Goal: Transaction & Acquisition: Download file/media

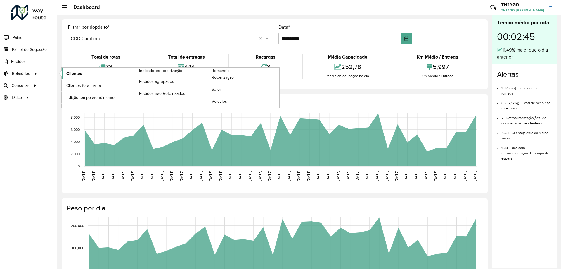
click at [106, 77] on link "Clientes" at bounding box center [98, 74] width 72 height 12
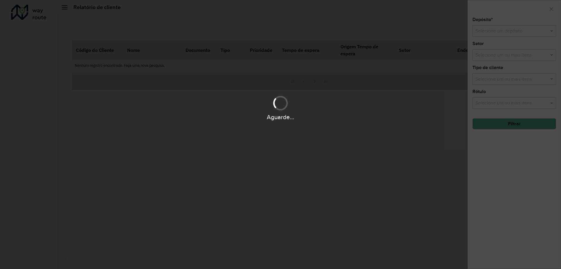
click at [518, 78] on div "Aguarde..." at bounding box center [280, 134] width 561 height 269
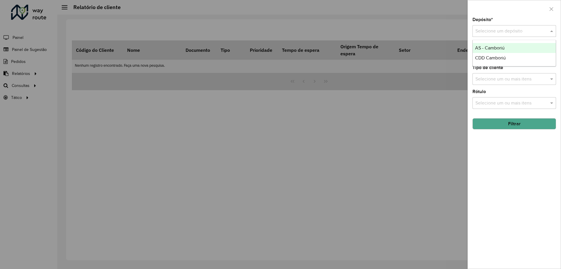
click at [522, 34] on input "text" at bounding box center [509, 31] width 66 height 7
click at [488, 59] on span "CDD Camboriú" at bounding box center [490, 57] width 31 height 5
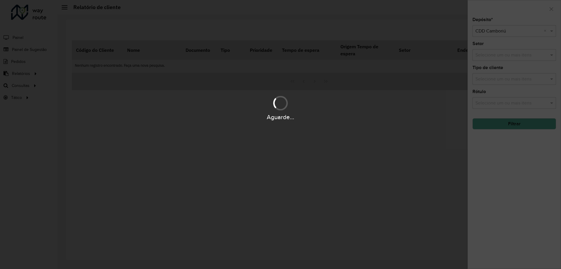
drag, startPoint x: 485, startPoint y: 84, endPoint x: 480, endPoint y: 84, distance: 5.6
click at [485, 85] on div "Aguarde..." at bounding box center [280, 134] width 561 height 269
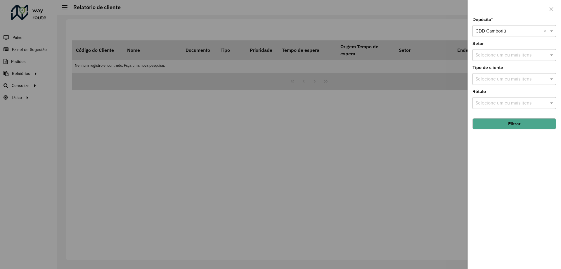
click at [483, 80] on input "text" at bounding box center [511, 79] width 75 height 7
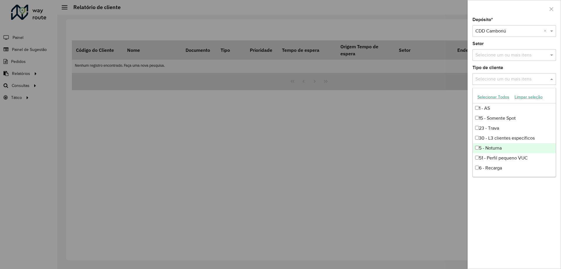
click at [504, 151] on div "5 - Noturna" at bounding box center [514, 148] width 83 height 10
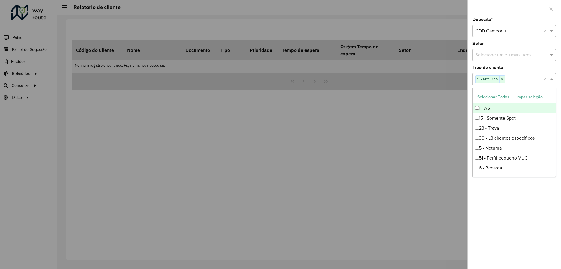
click at [535, 71] on div "Tipo de cliente Selecione um ou mais itens 5 - Noturna × ×" at bounding box center [515, 74] width 84 height 19
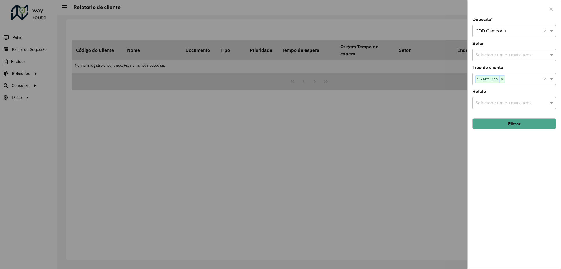
click at [496, 122] on button "Filtrar" at bounding box center [515, 123] width 84 height 11
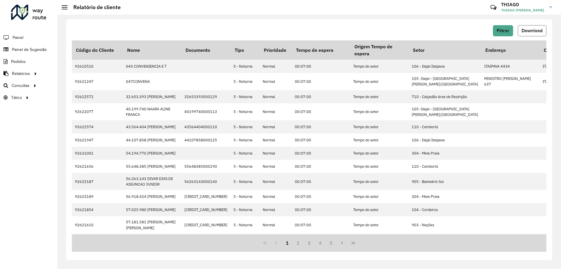
click at [538, 30] on span "Download" at bounding box center [532, 30] width 21 height 5
click at [534, 34] on button "Download" at bounding box center [532, 30] width 29 height 11
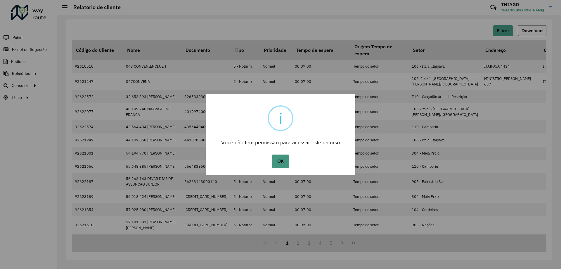
click at [276, 166] on button "OK" at bounding box center [280, 160] width 17 height 13
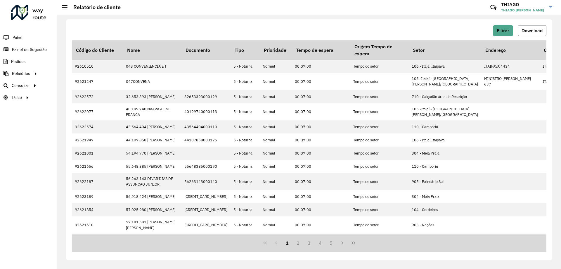
click at [533, 28] on span "Download" at bounding box center [532, 30] width 21 height 5
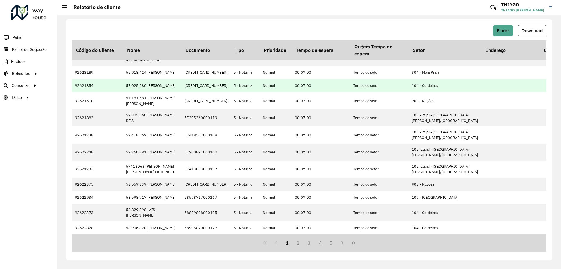
scroll to position [165, 0]
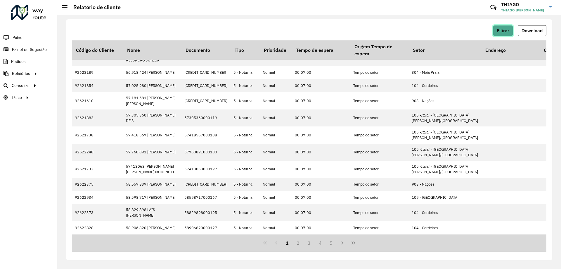
click at [506, 29] on span "Filtrar" at bounding box center [503, 30] width 13 height 5
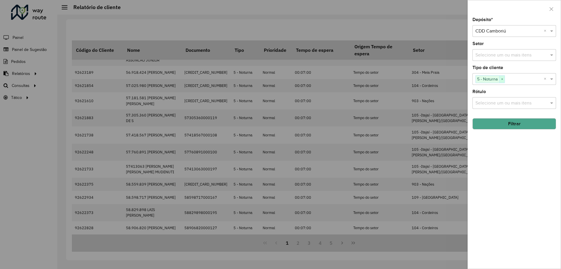
click at [501, 77] on span "×" at bounding box center [502, 79] width 5 height 7
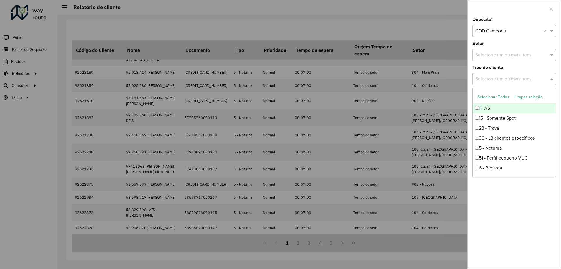
click at [548, 79] on input "text" at bounding box center [511, 79] width 75 height 7
click at [549, 79] on input "text" at bounding box center [511, 79] width 75 height 7
click at [529, 37] on div "Selecione um depósito × CDD Camboriú ×" at bounding box center [515, 31] width 84 height 12
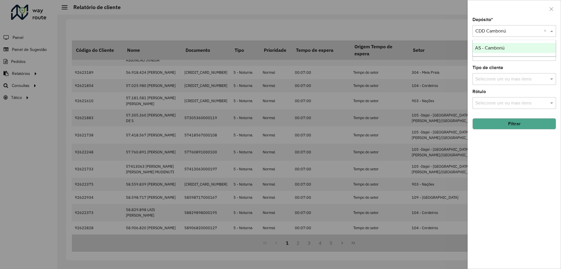
click at [521, 147] on div "Depósito * Selecione um depósito × CDD Camboriú × Setor Selecione um ou mais it…" at bounding box center [514, 143] width 93 height 251
click at [517, 127] on button "Filtrar" at bounding box center [515, 123] width 84 height 11
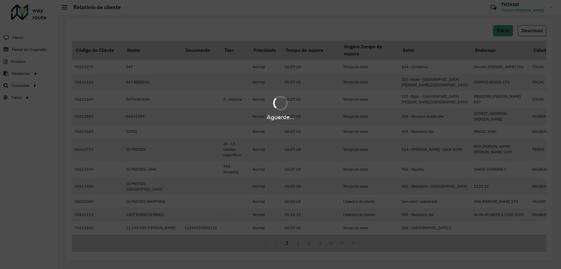
scroll to position [123, 0]
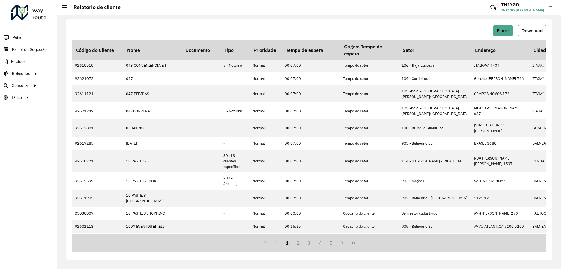
click at [538, 31] on span "Download" at bounding box center [532, 30] width 21 height 5
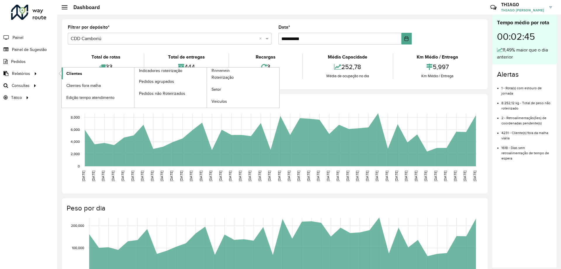
click at [96, 71] on link "Clientes" at bounding box center [98, 74] width 72 height 12
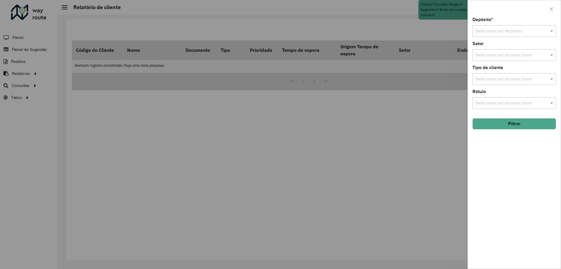
click at [525, 34] on input "text" at bounding box center [509, 31] width 66 height 7
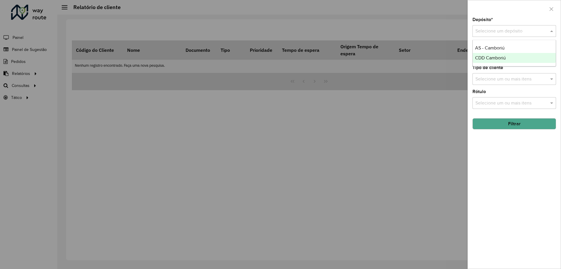
click at [514, 55] on div "CDD Camboriú" at bounding box center [514, 58] width 83 height 10
click at [544, 125] on button "Filtrar" at bounding box center [515, 123] width 84 height 11
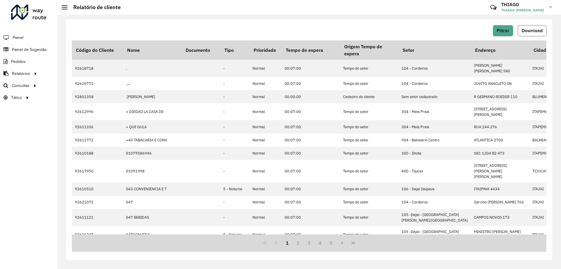
click at [546, 26] on button "Download" at bounding box center [532, 30] width 29 height 11
click at [533, 29] on span "Download" at bounding box center [532, 30] width 21 height 5
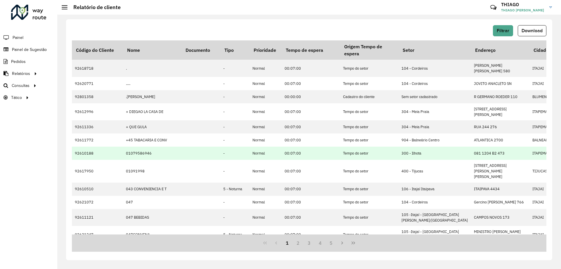
scroll to position [88, 0]
